Goal: Information Seeking & Learning: Check status

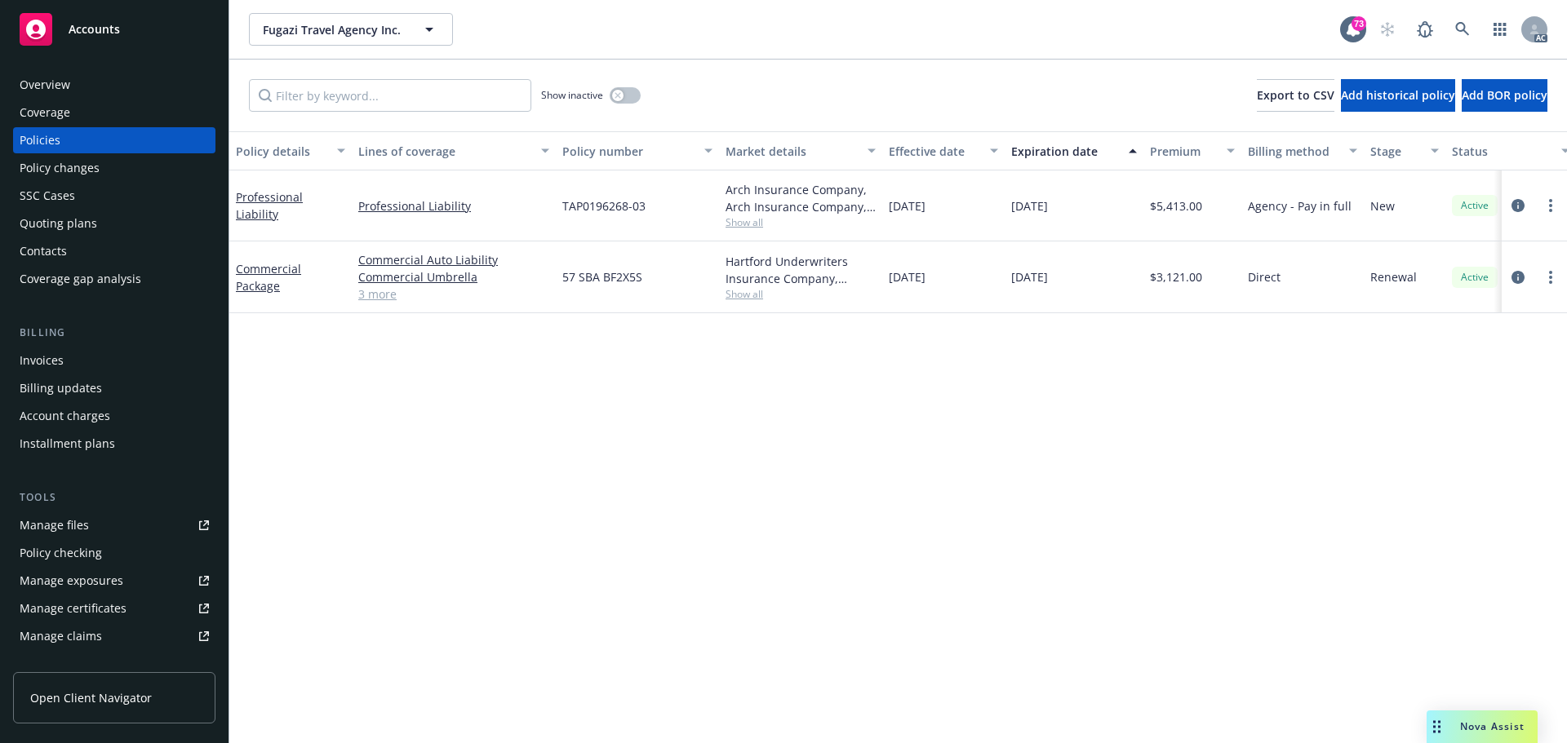
click at [39, 528] on div "Manage files" at bounding box center [54, 525] width 69 height 26
click at [54, 167] on div "Policy changes" at bounding box center [60, 168] width 80 height 26
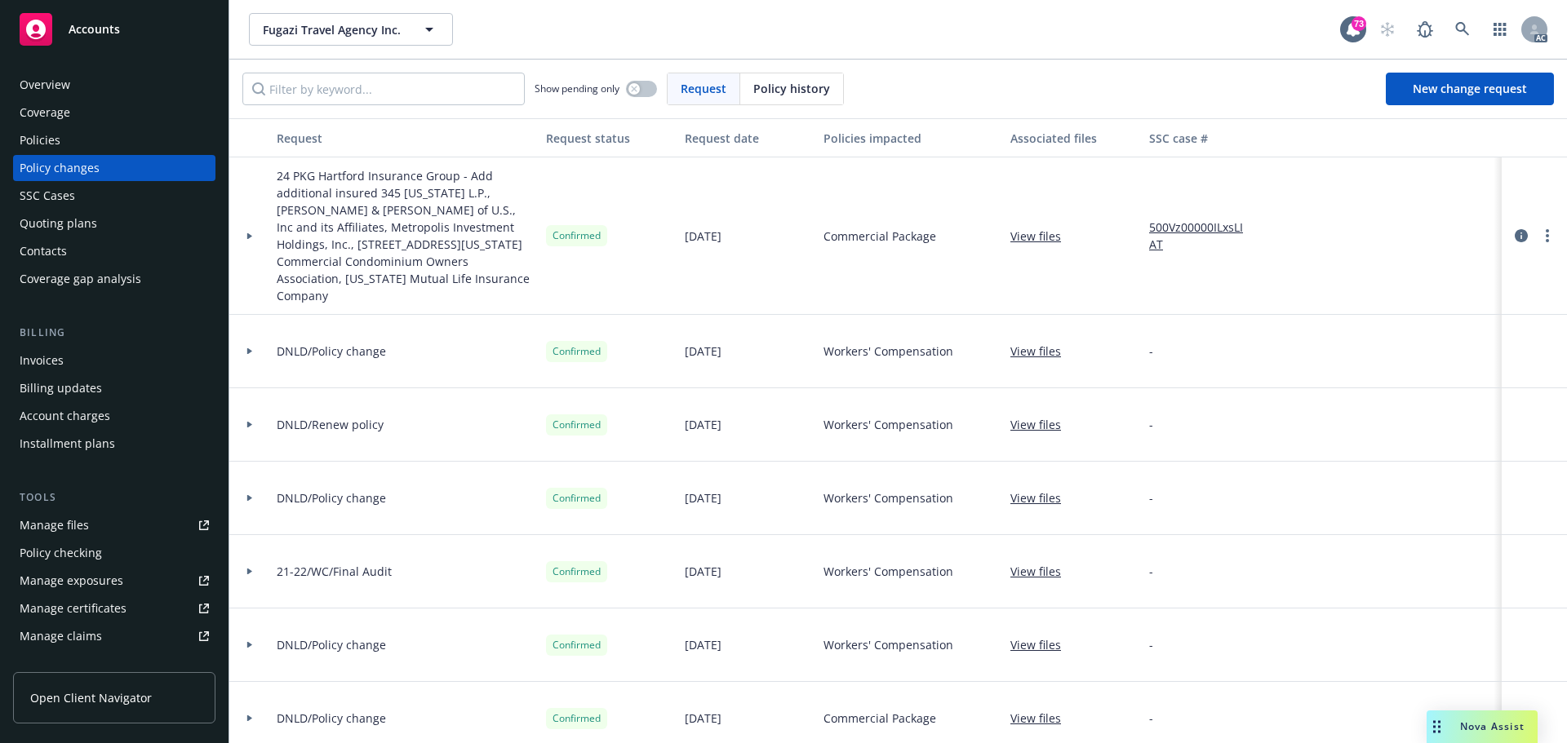
click at [261, 233] on div at bounding box center [250, 236] width 28 height 6
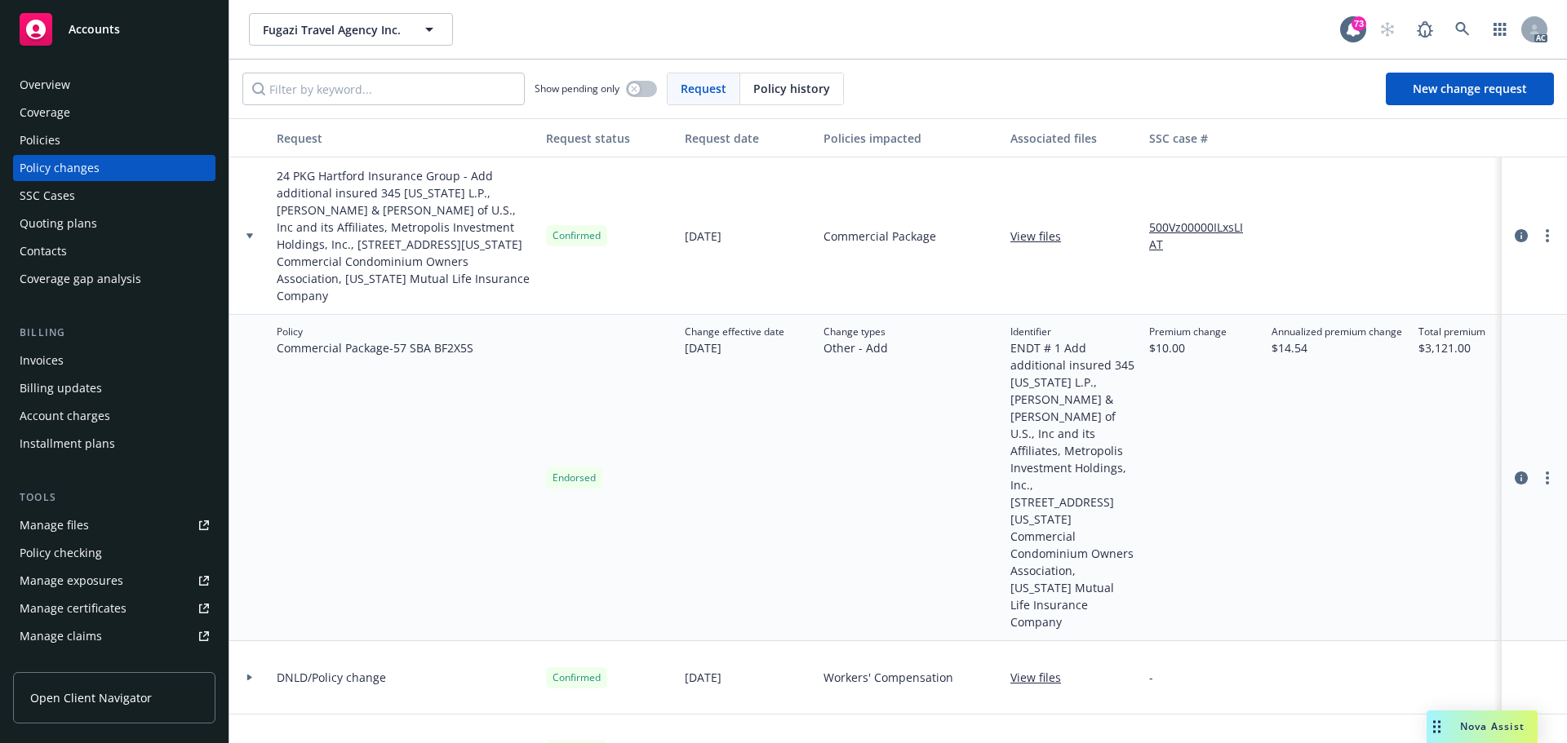
click at [251, 233] on icon at bounding box center [249, 236] width 7 height 6
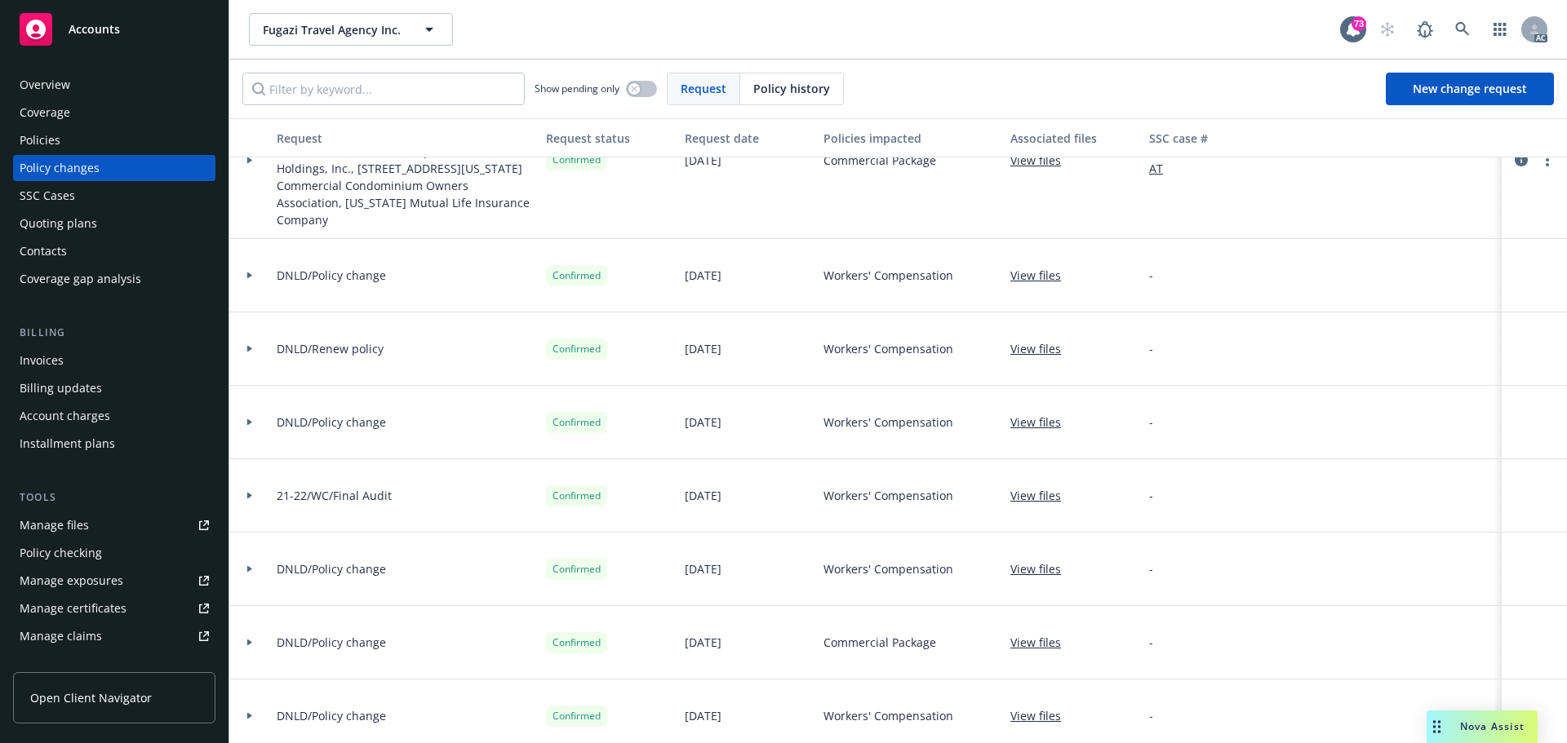
scroll to position [161, 0]
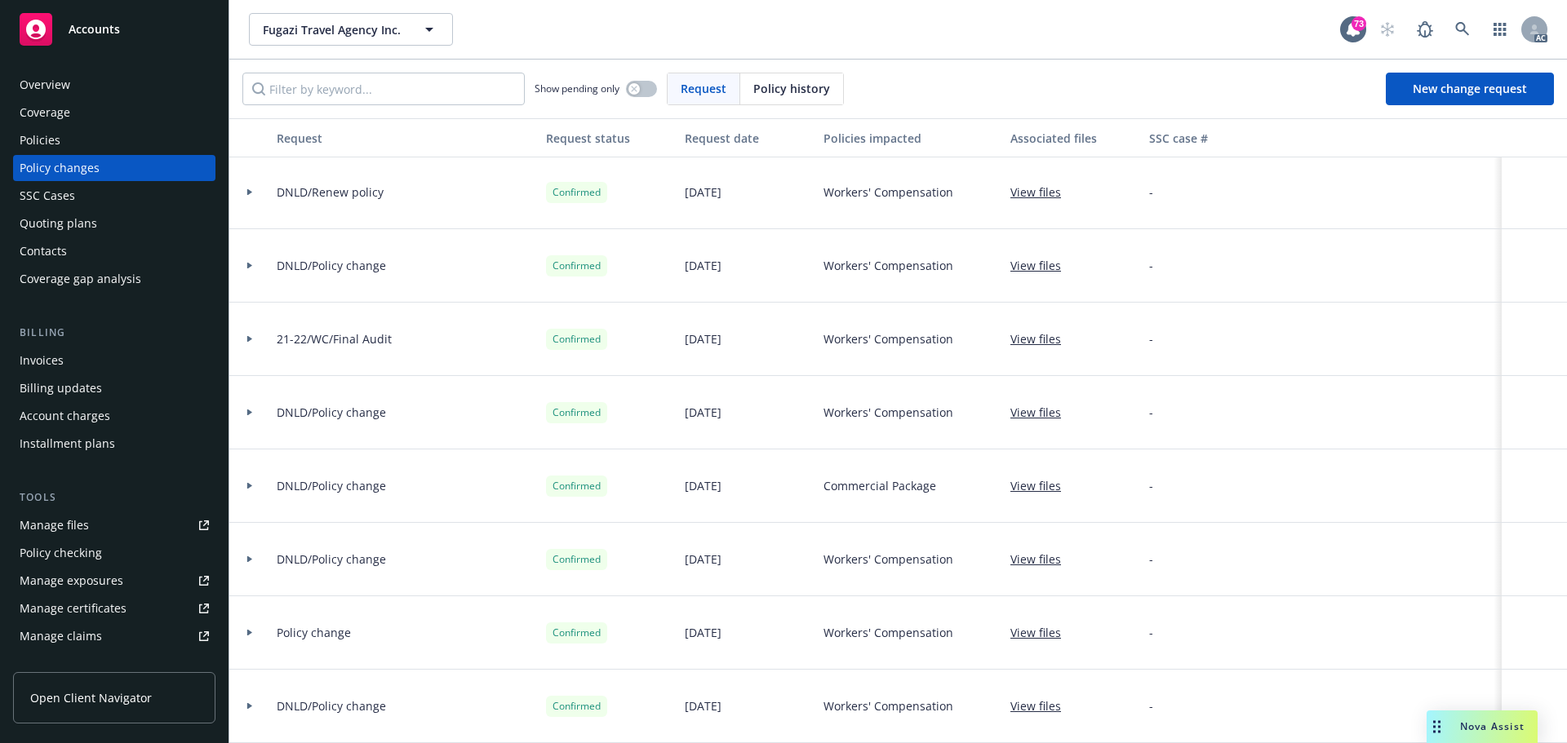
click at [48, 138] on div "Policies" at bounding box center [40, 140] width 41 height 26
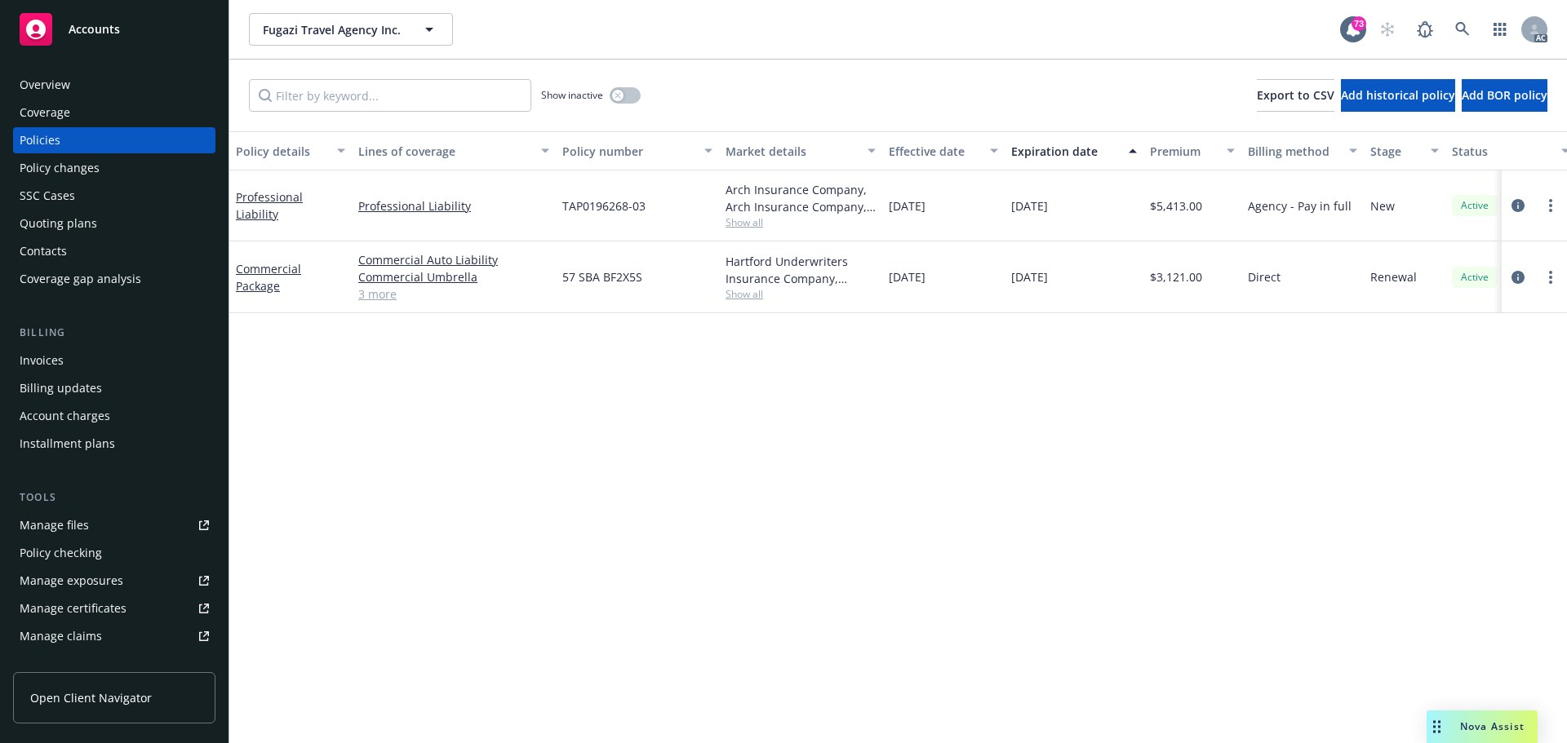
click at [1016, 388] on div "Policy details Lines of coverage Policy number Market details Effective date Ex…" at bounding box center [897, 437] width 1337 height 612
click at [1520, 203] on icon "circleInformation" at bounding box center [1517, 205] width 13 height 13
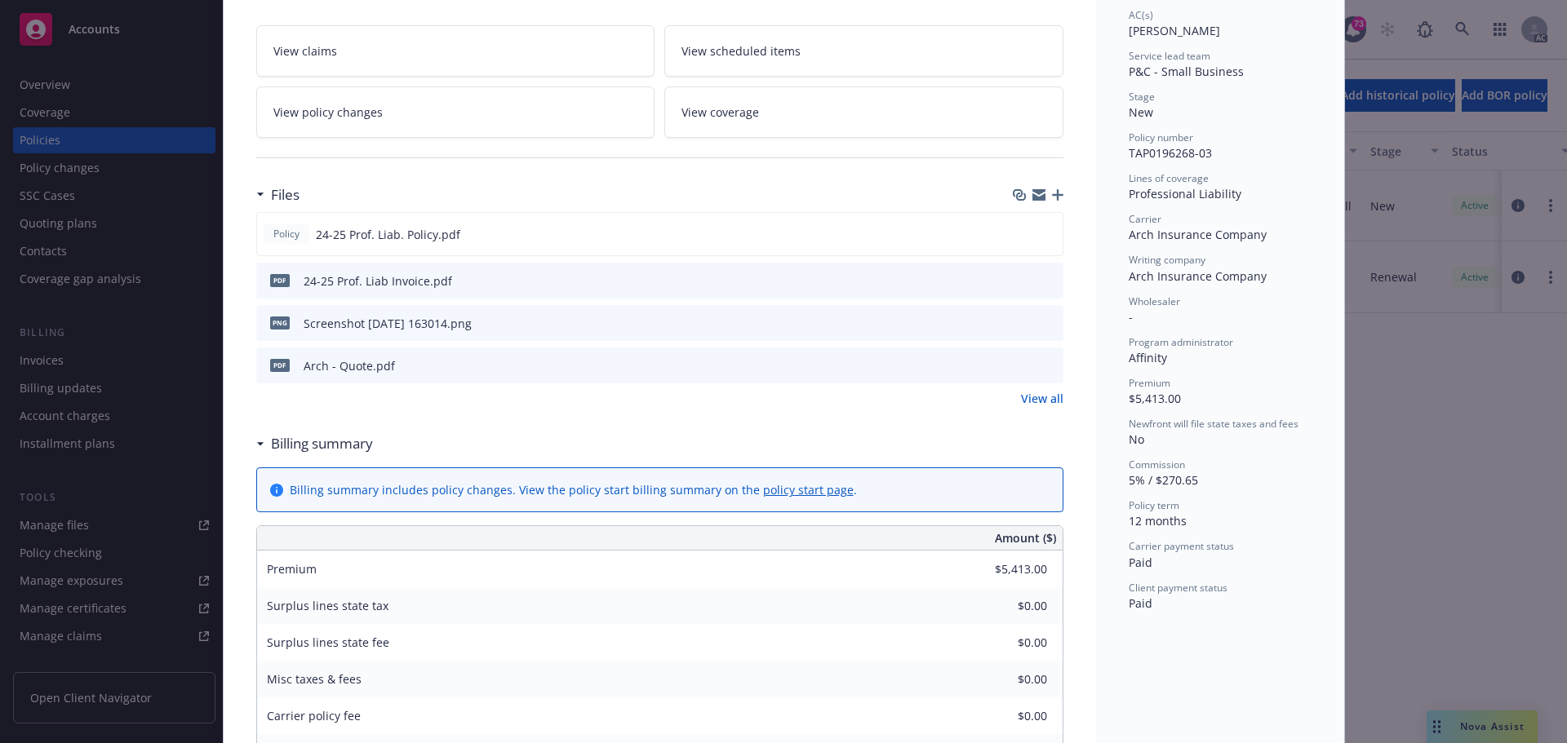
scroll to position [245, 0]
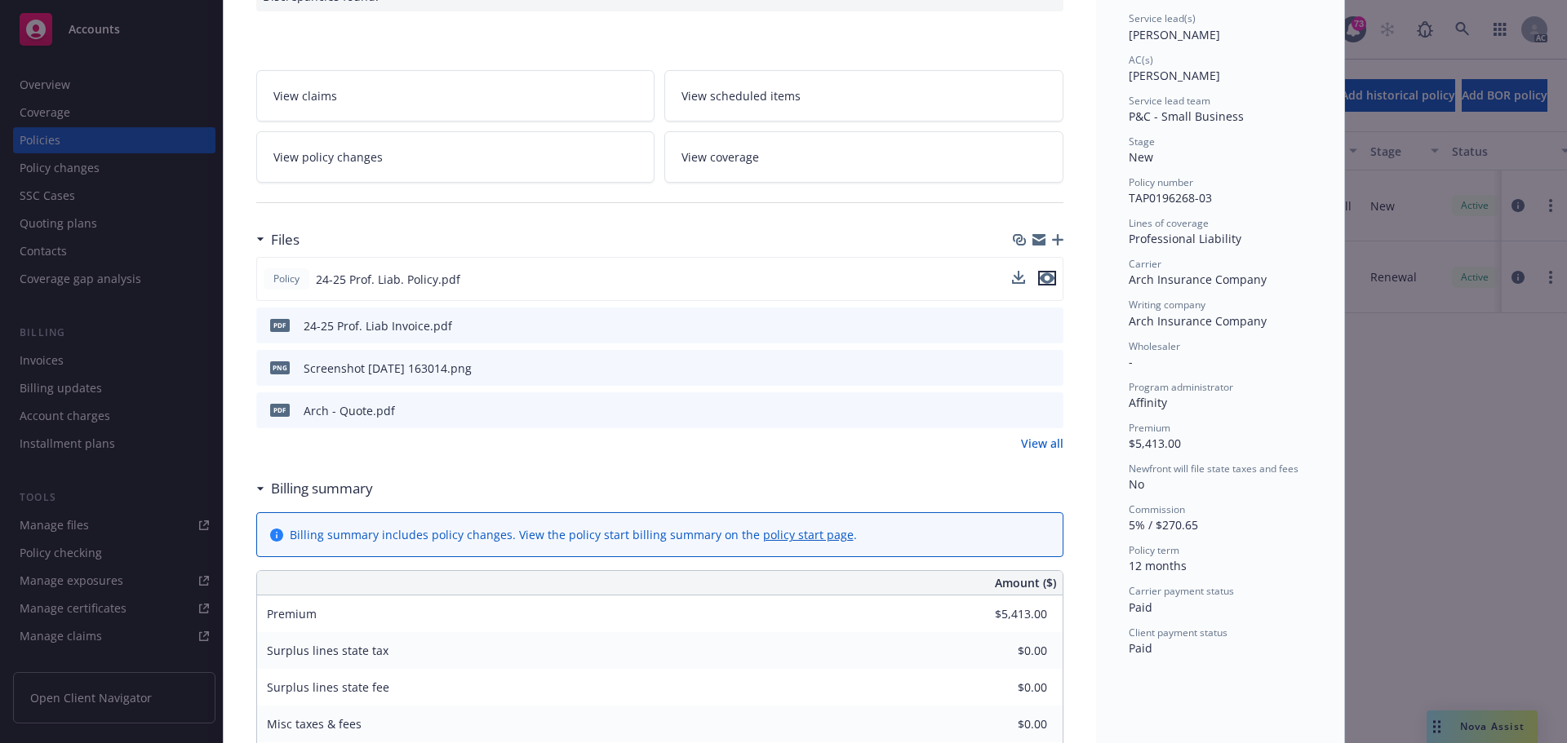
click at [1042, 281] on icon "preview file" at bounding box center [1047, 278] width 15 height 11
click at [1049, 409] on button "preview file" at bounding box center [1048, 409] width 18 height 15
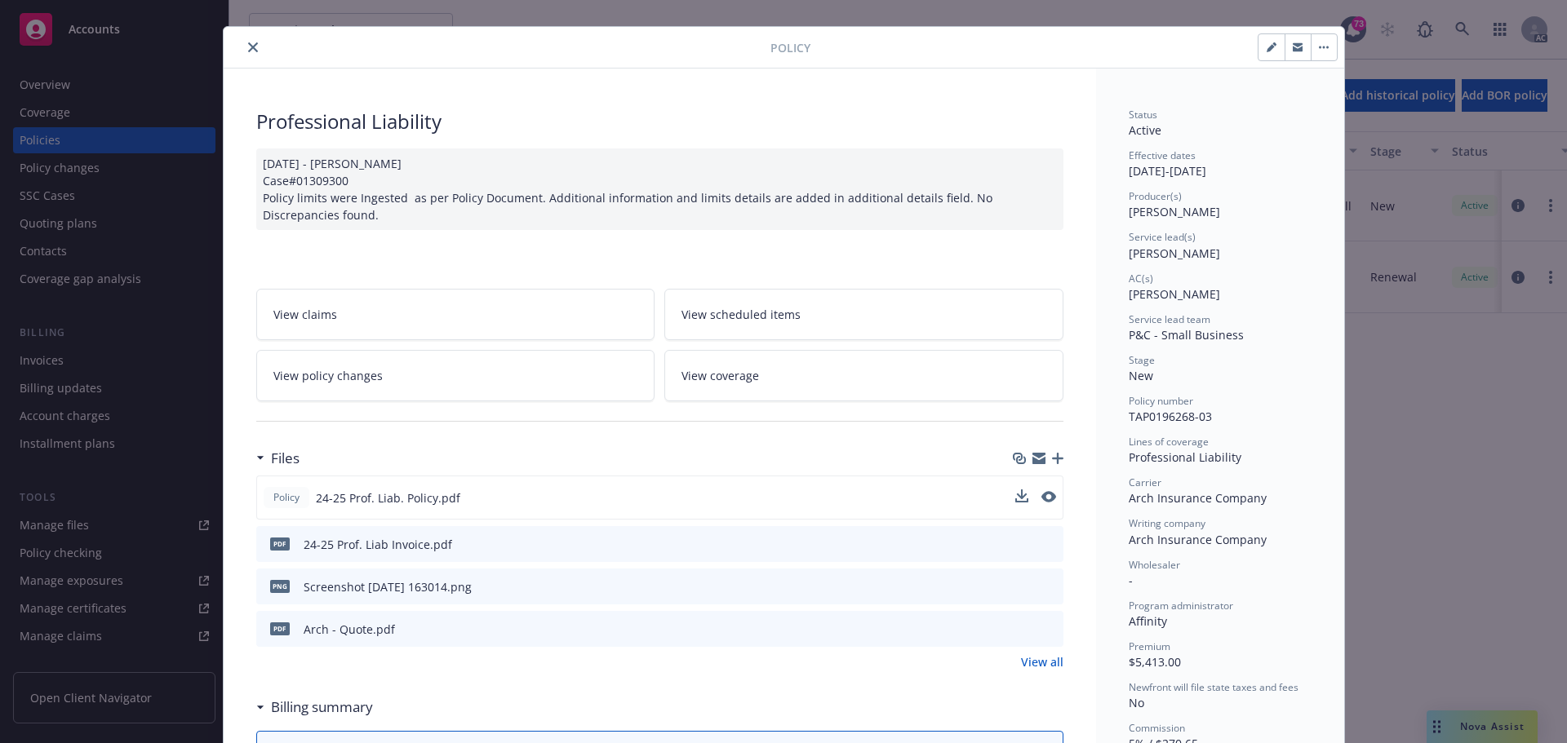
scroll to position [0, 0]
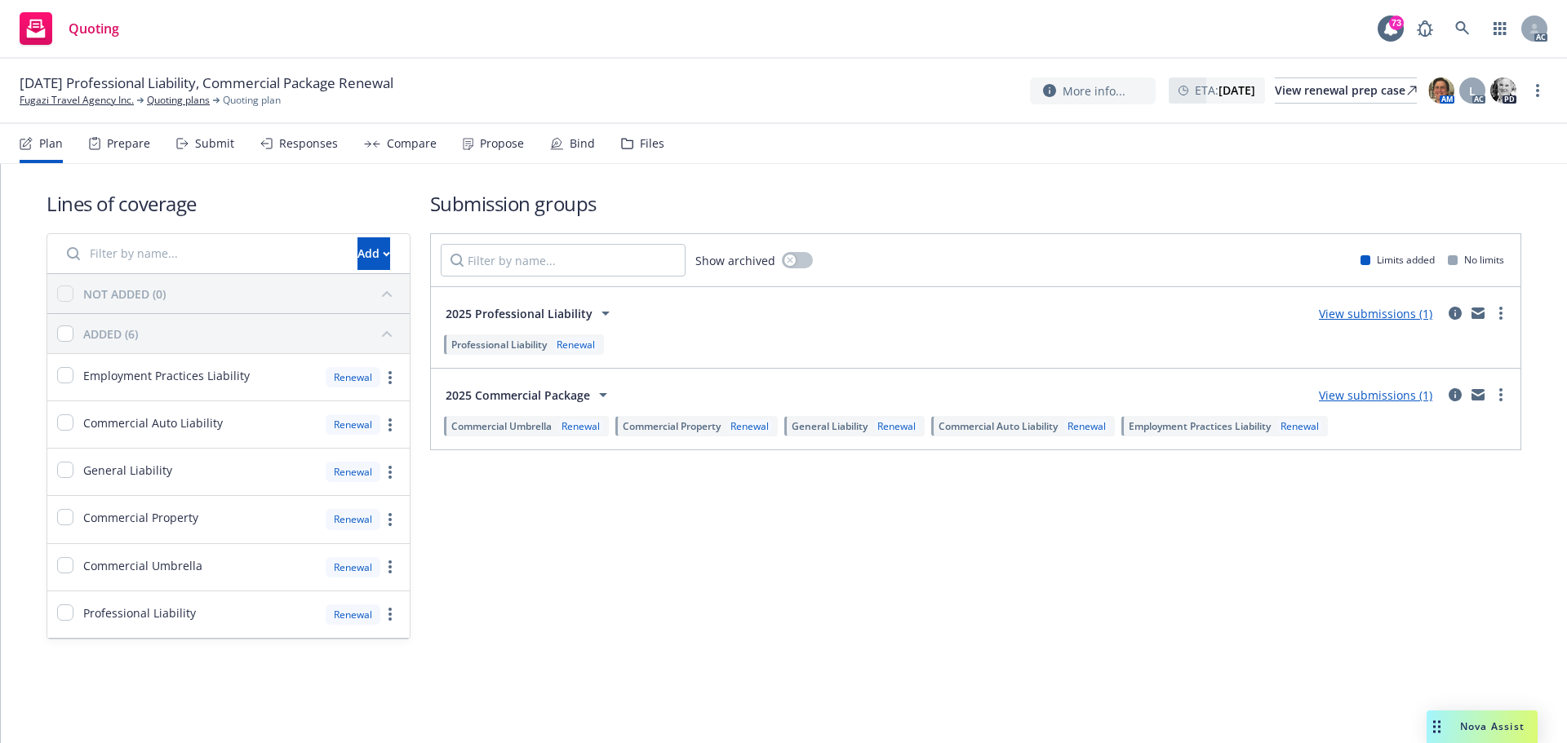
click at [206, 134] on div "Submit" at bounding box center [205, 143] width 58 height 39
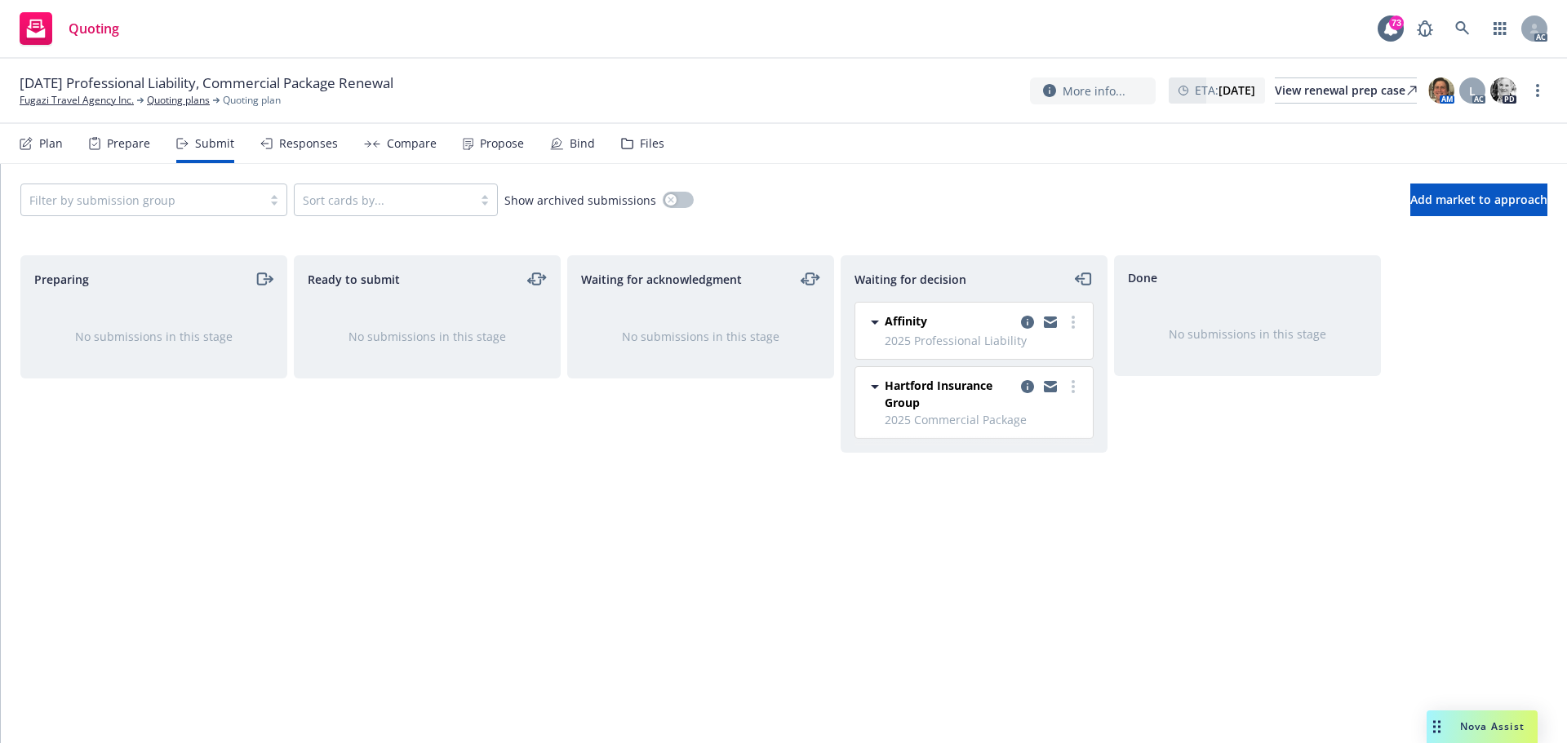
click at [273, 149] on div "Responses" at bounding box center [299, 143] width 78 height 39
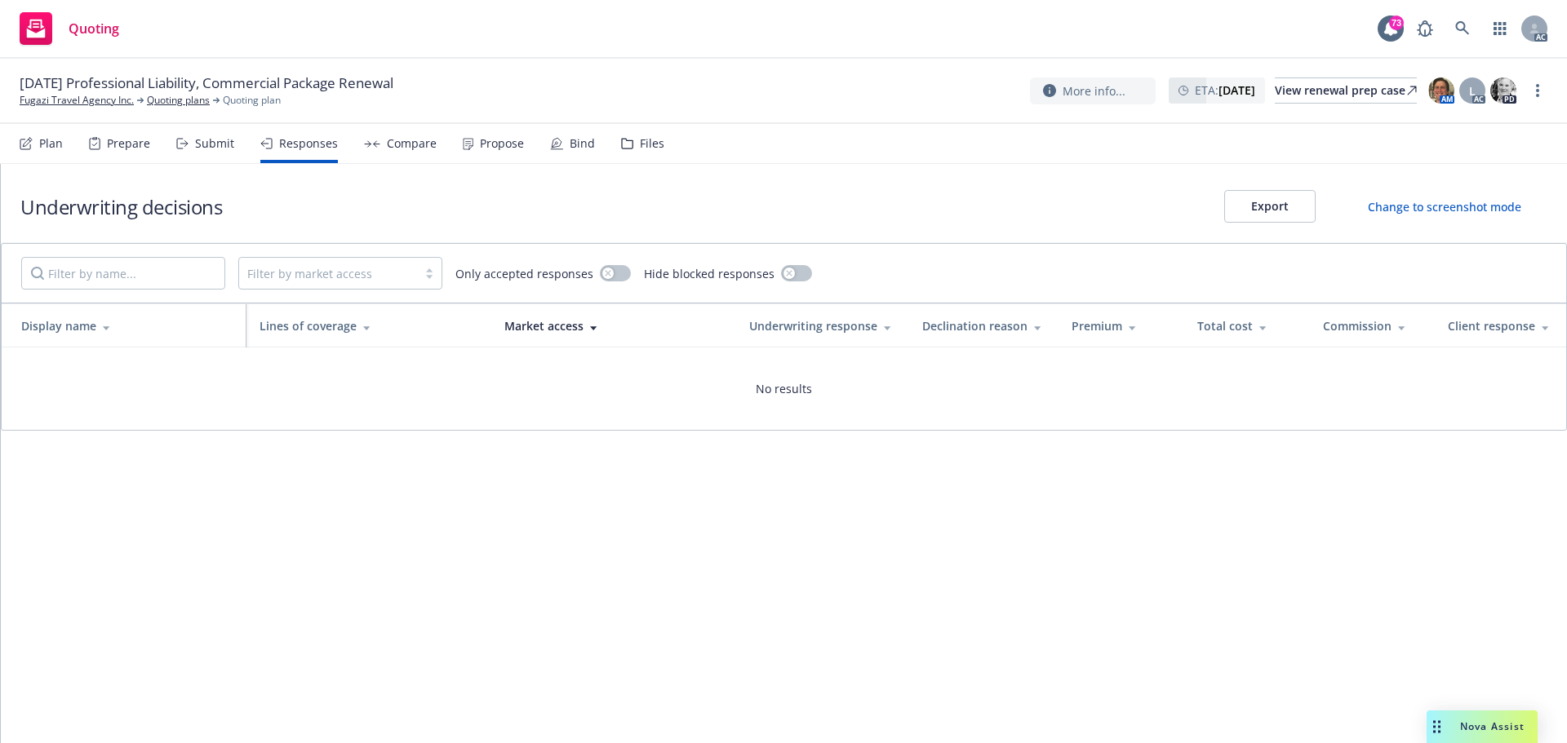
click at [396, 149] on div "Compare" at bounding box center [412, 143] width 50 height 13
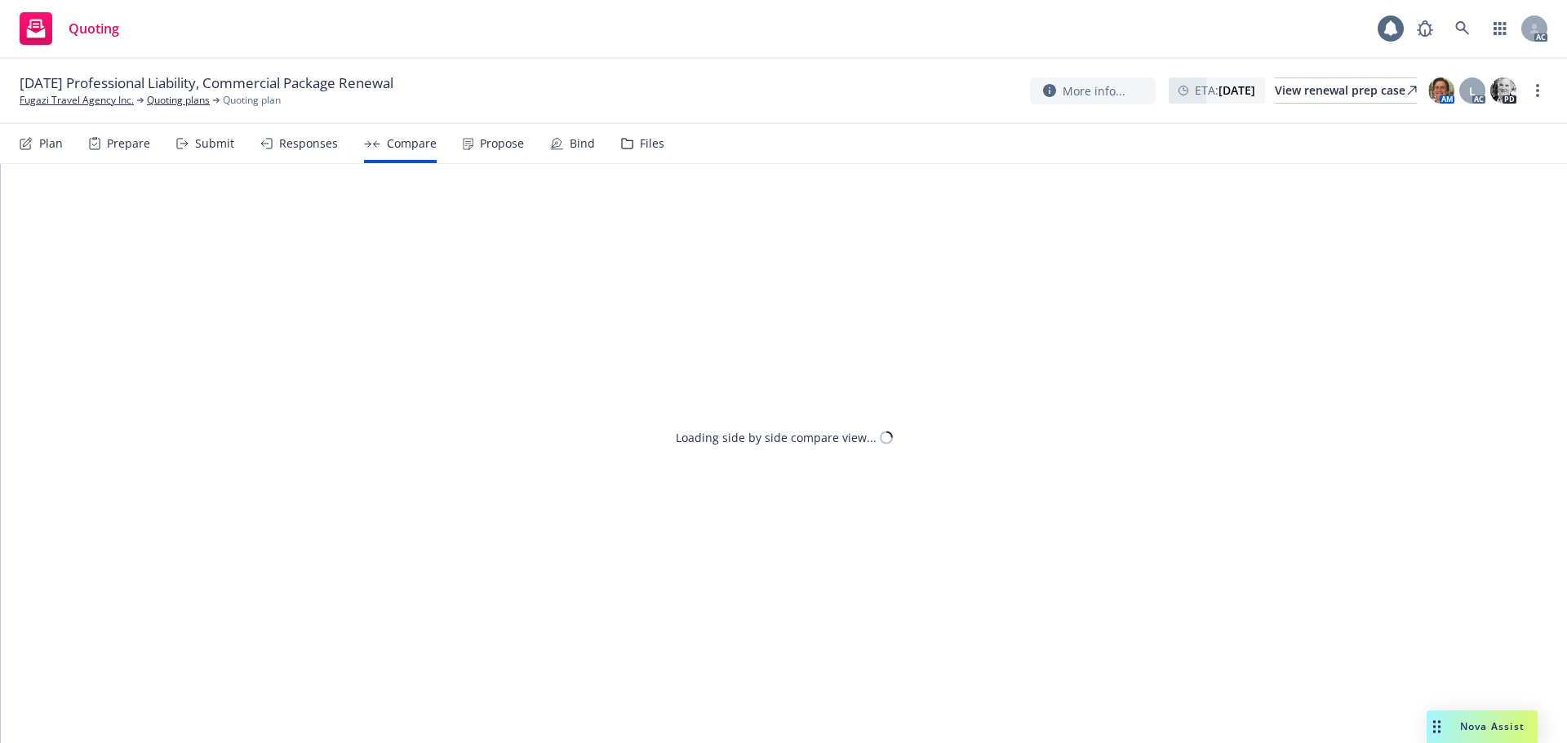
click at [494, 144] on div "Propose" at bounding box center [502, 143] width 44 height 13
